Goal: Task Accomplishment & Management: Manage account settings

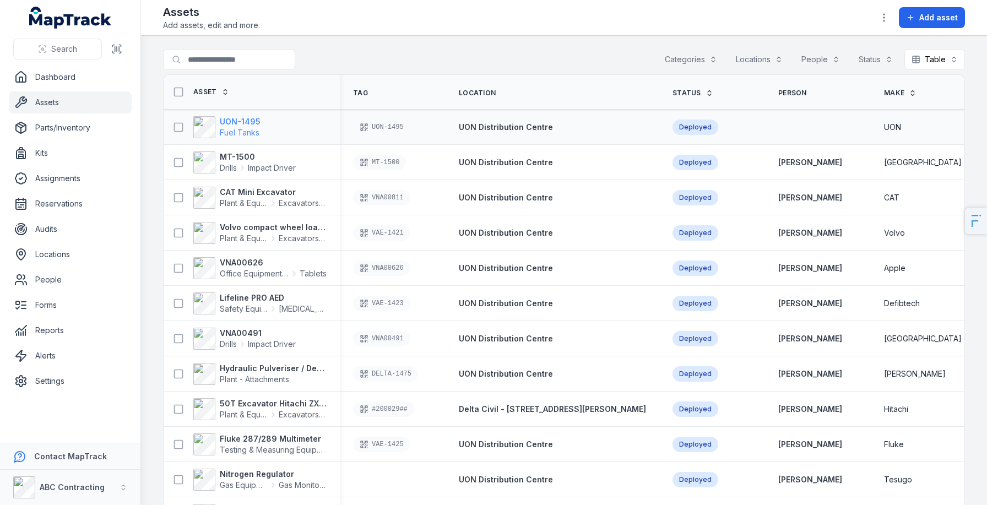
click at [239, 126] on strong "UON-1495" at bounding box center [240, 121] width 41 height 11
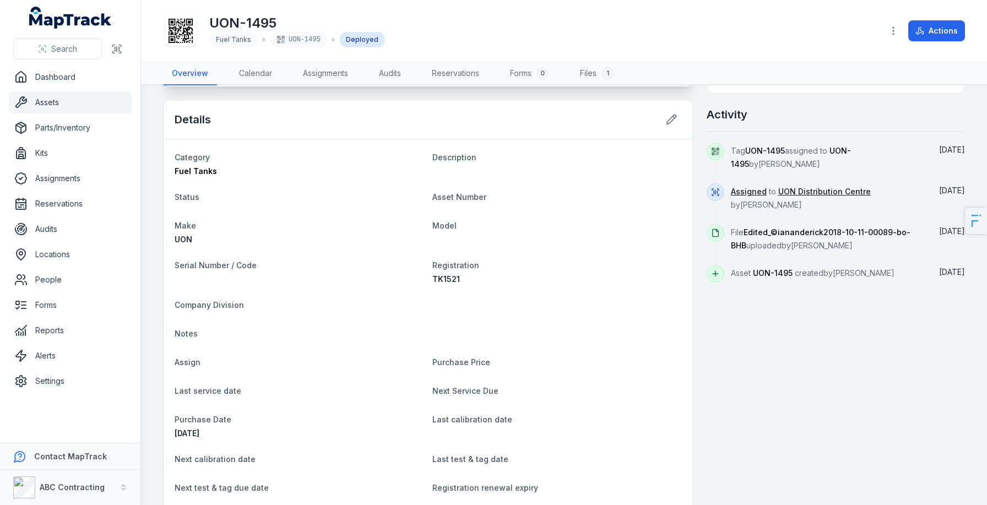
scroll to position [495, 0]
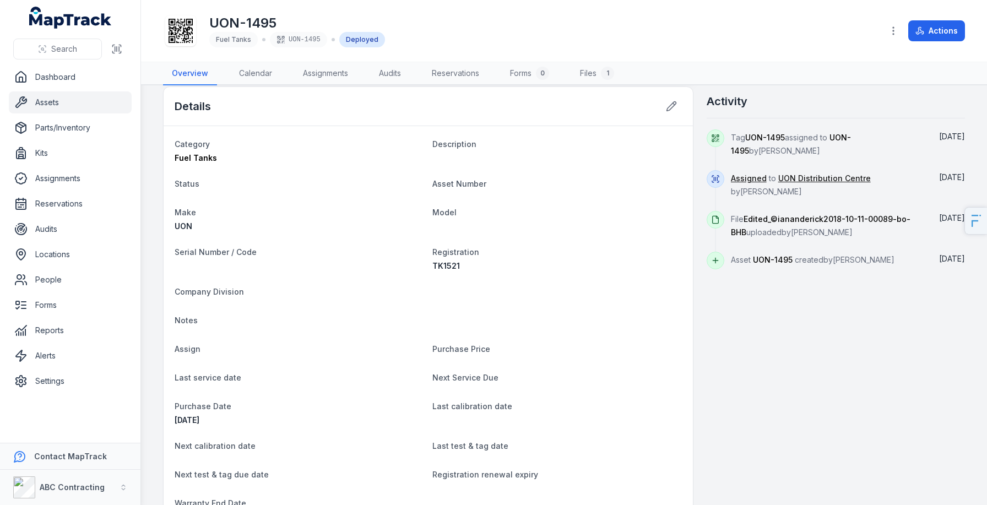
click at [667, 121] on div "Details" at bounding box center [428, 106] width 529 height 39
click at [673, 110] on icon at bounding box center [671, 106] width 11 height 11
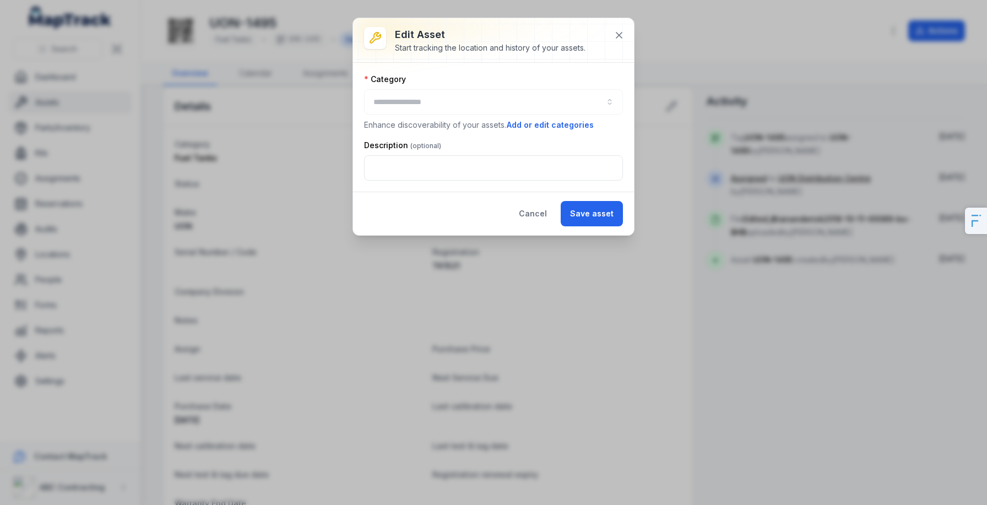
type input "**********"
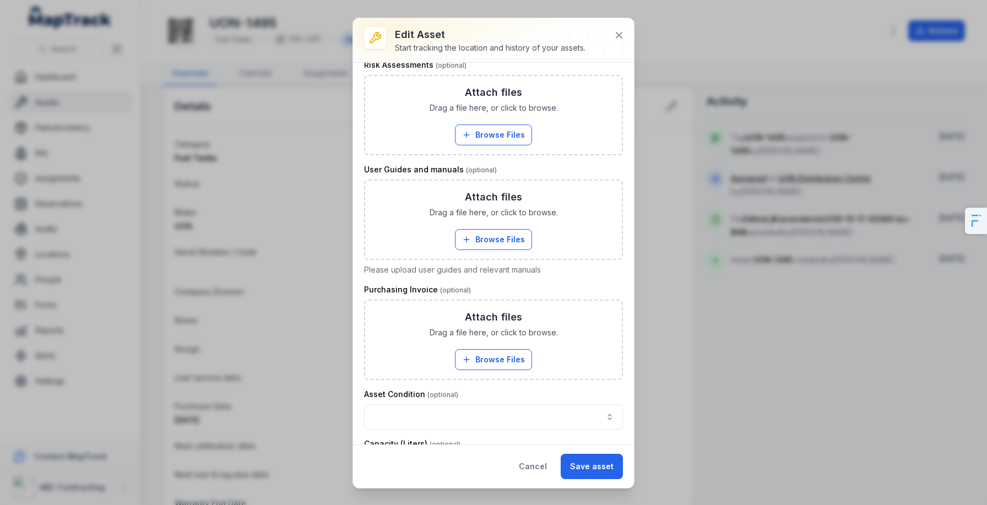
scroll to position [1376, 0]
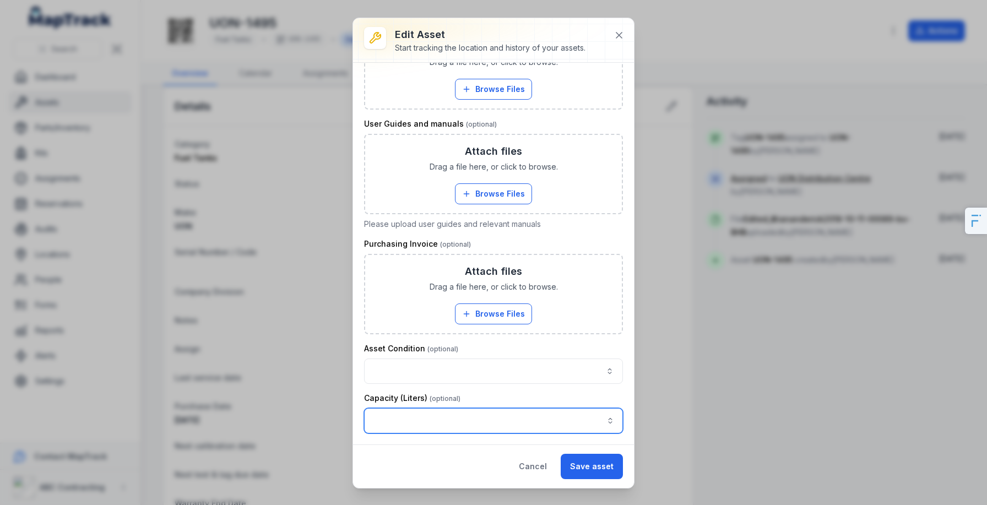
click at [406, 412] on input "asset-edit:cf[9c2547d4-04a8-45c8-bbce-d5b05ec2bceb]-label" at bounding box center [493, 420] width 259 height 25
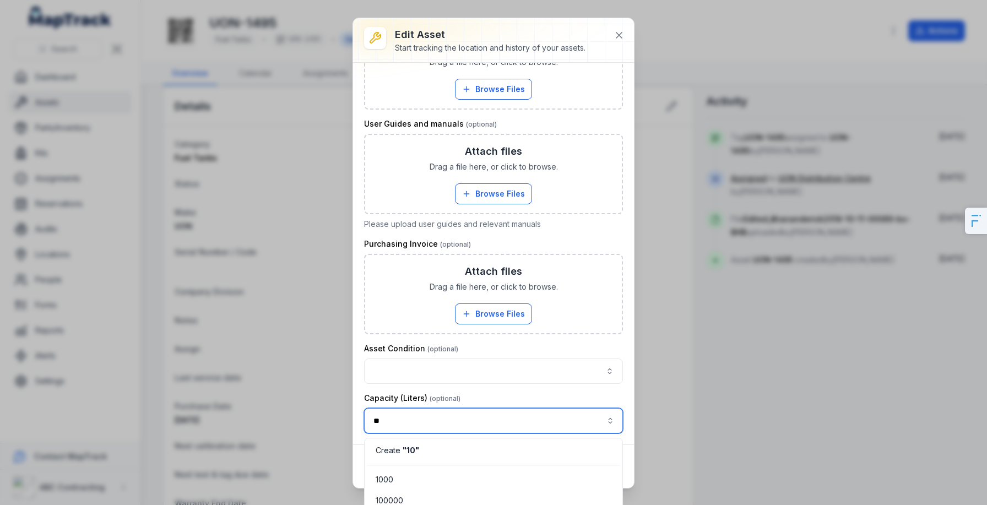
type input "*"
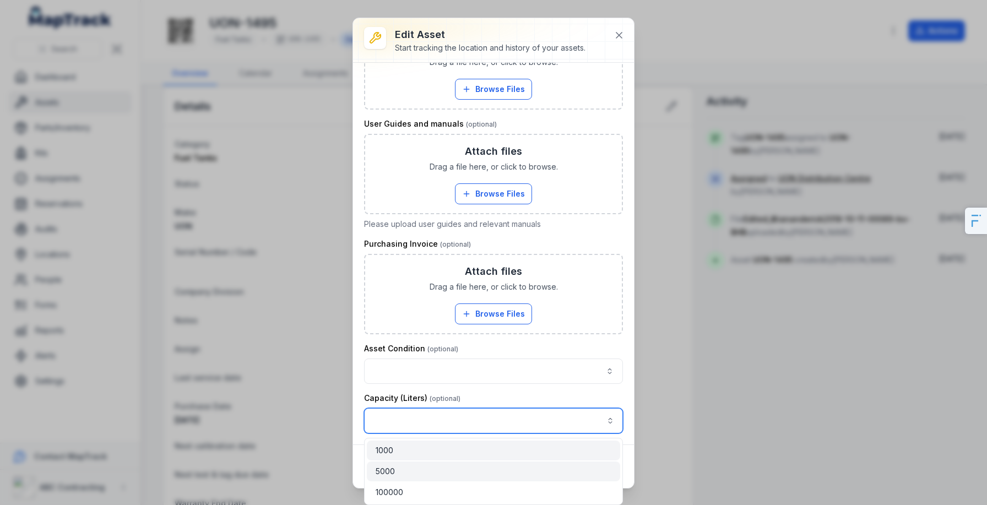
type input "****"
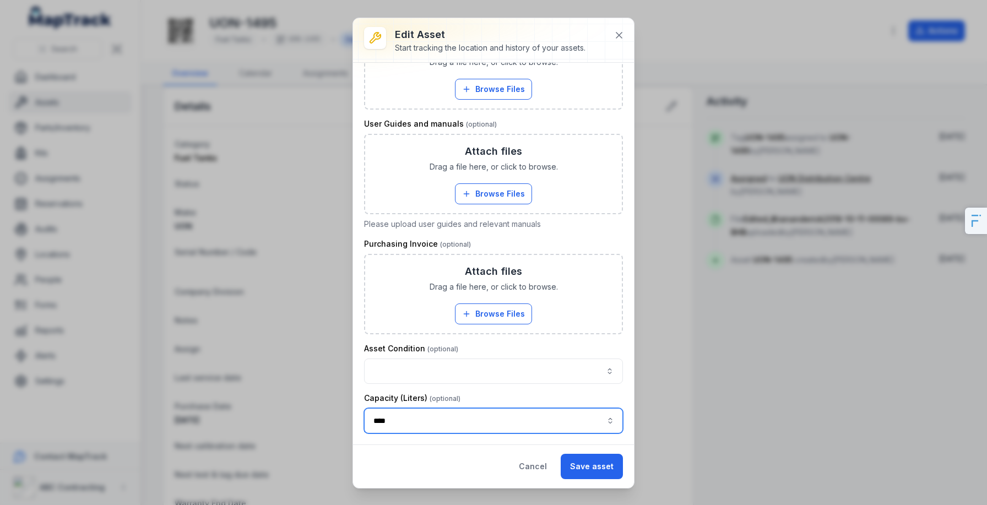
click at [399, 462] on div "5000" at bounding box center [493, 472] width 253 height 20
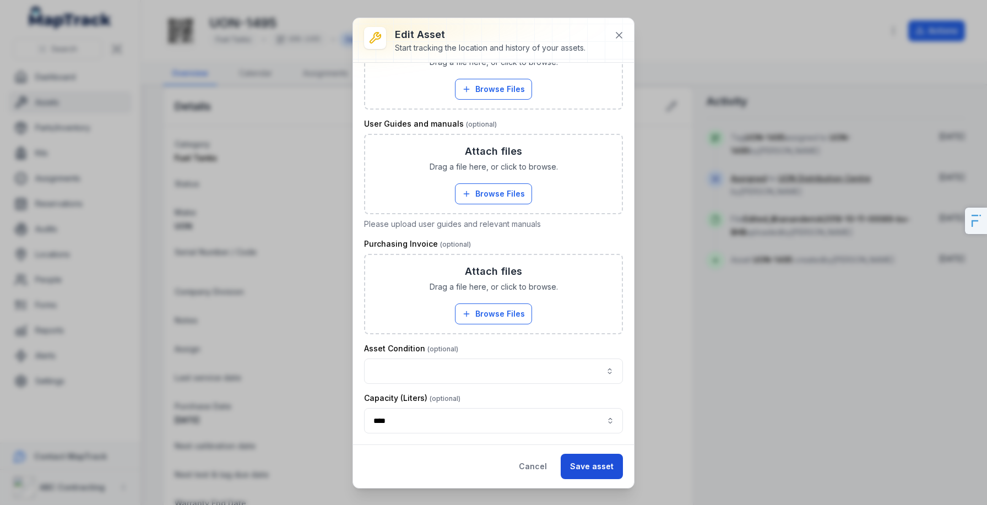
click at [608, 472] on button "Save asset" at bounding box center [592, 466] width 62 height 25
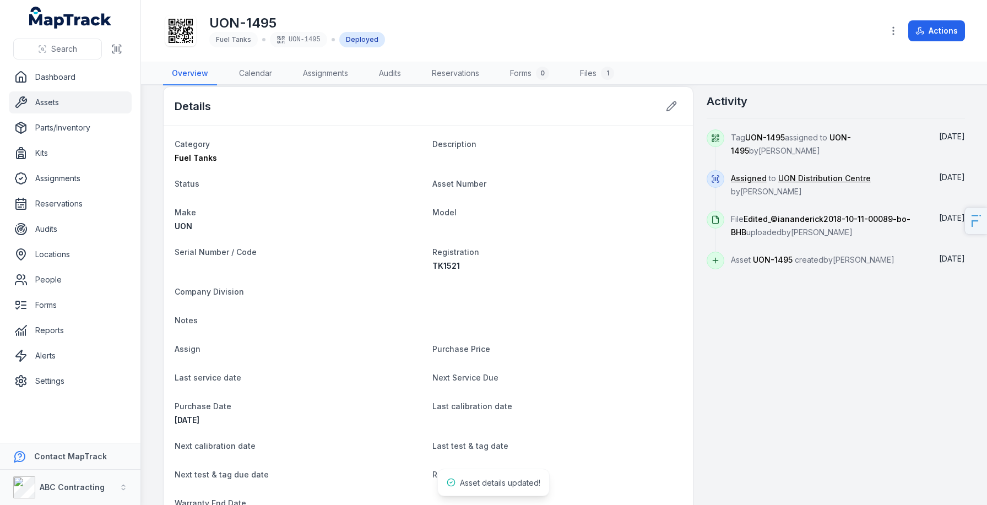
scroll to position [874, 0]
